Goal: Information Seeking & Learning: Learn about a topic

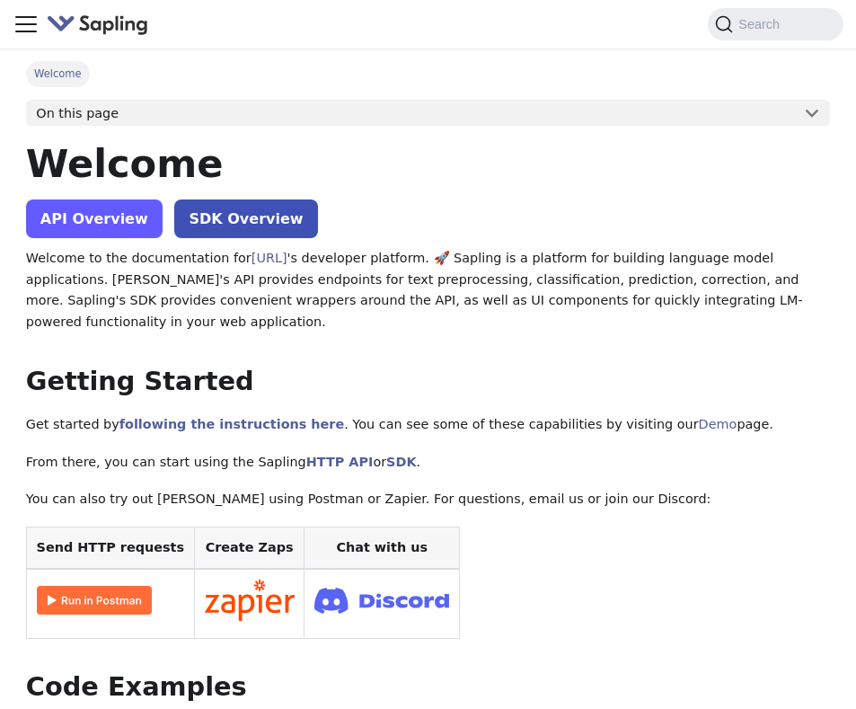
click at [125, 222] on link "API Overview" at bounding box center [94, 219] width 137 height 39
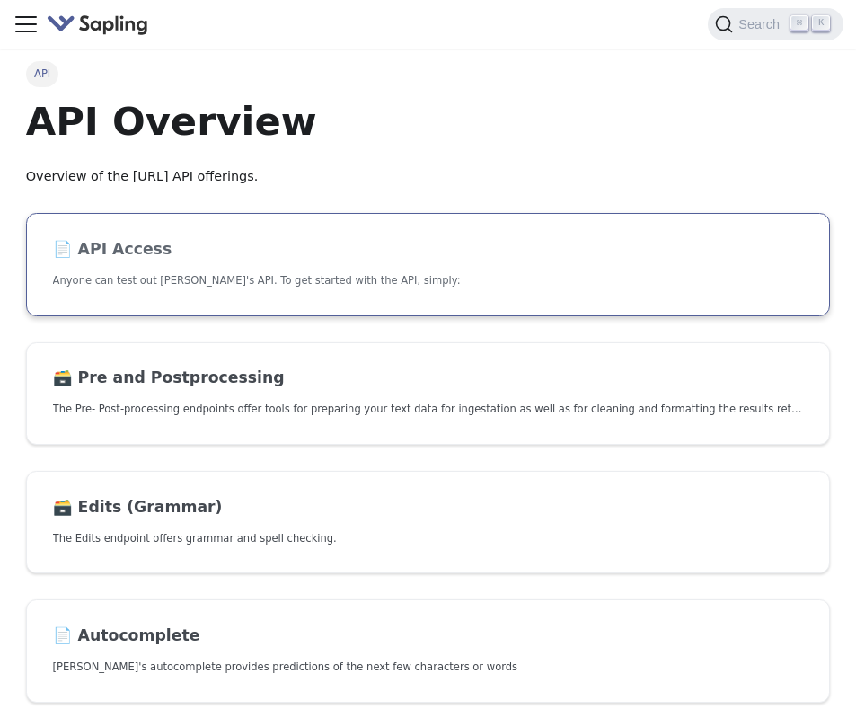
click at [235, 294] on link "📄️ API Access Anyone can test out [PERSON_NAME]'s API. To get started with the …" at bounding box center [428, 264] width 804 height 103
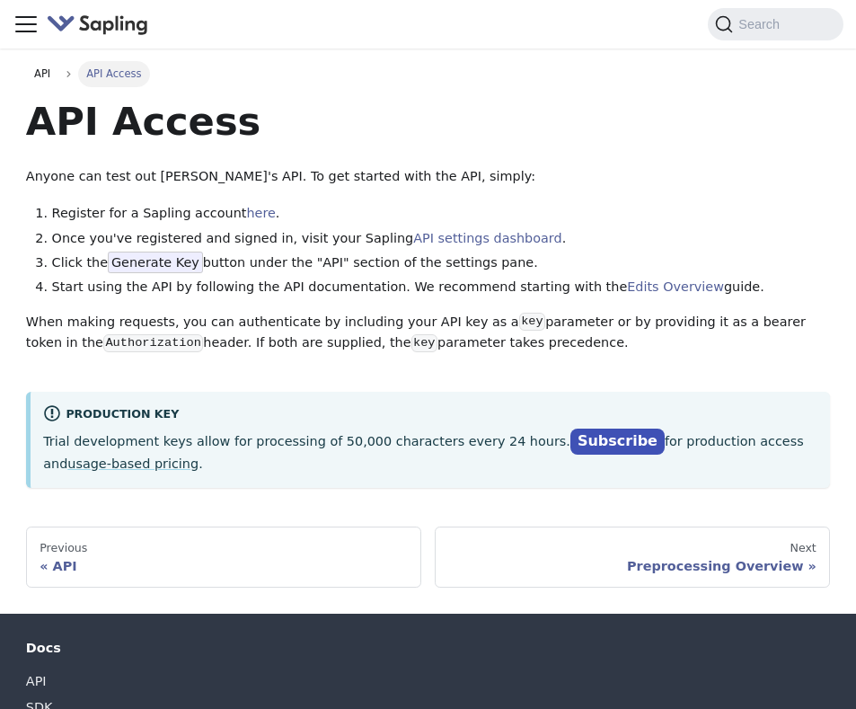
click at [30, 13] on icon "Toggle navigation bar" at bounding box center [26, 24] width 27 height 27
click at [747, 31] on span "Search" at bounding box center [762, 24] width 58 height 14
click at [742, 19] on span "Search" at bounding box center [762, 24] width 58 height 14
click at [720, 23] on icon "Search (Command+K)" at bounding box center [724, 24] width 18 height 18
click at [24, 13] on icon "Toggle navigation bar" at bounding box center [26, 24] width 27 height 27
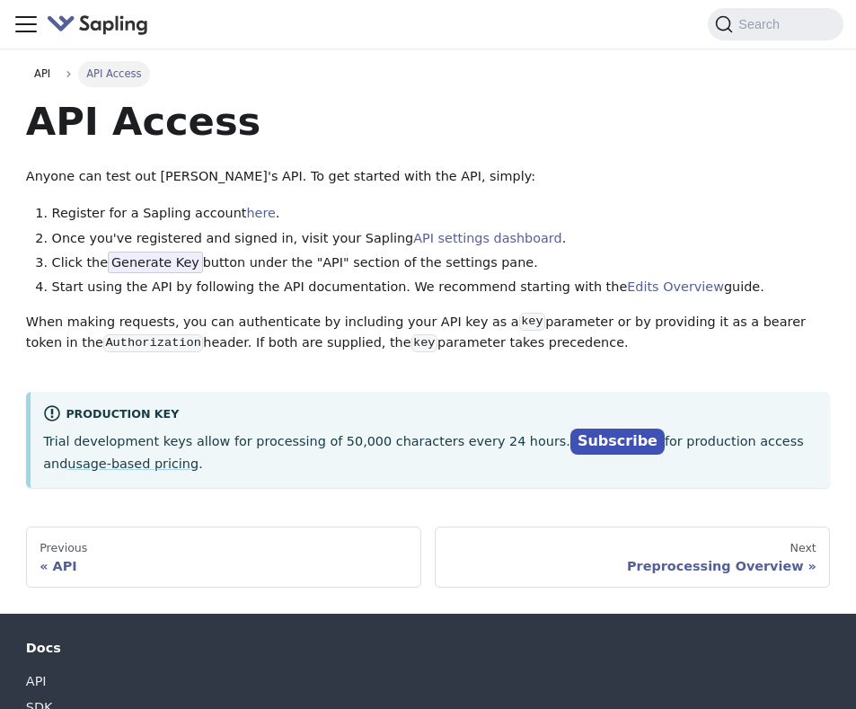
click at [25, 21] on icon "Toggle navigation bar" at bounding box center [26, 24] width 27 height 27
